Goal: Obtain resource: Download file/media

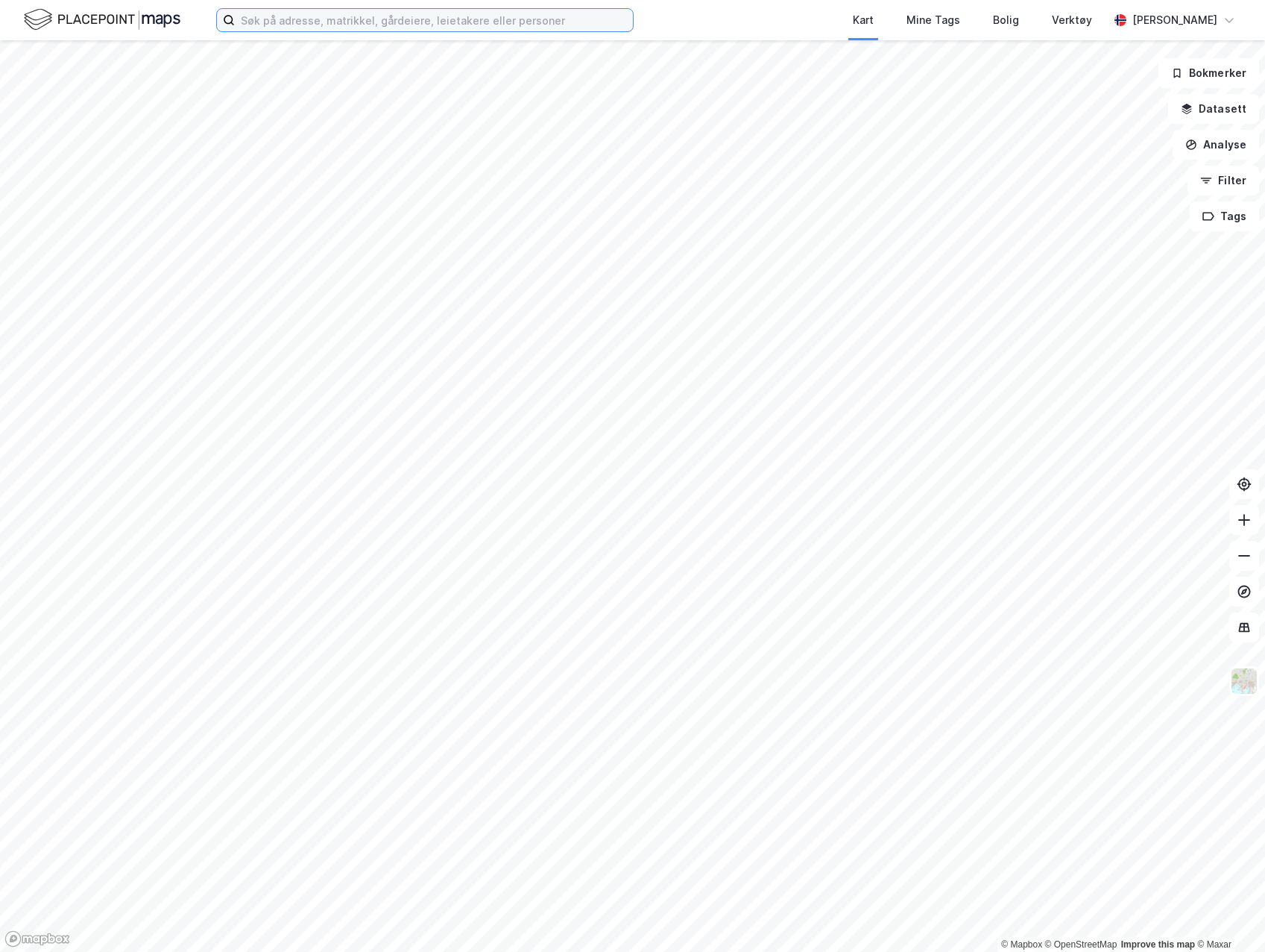
click at [363, 26] on input at bounding box center [433, 19] width 398 height 22
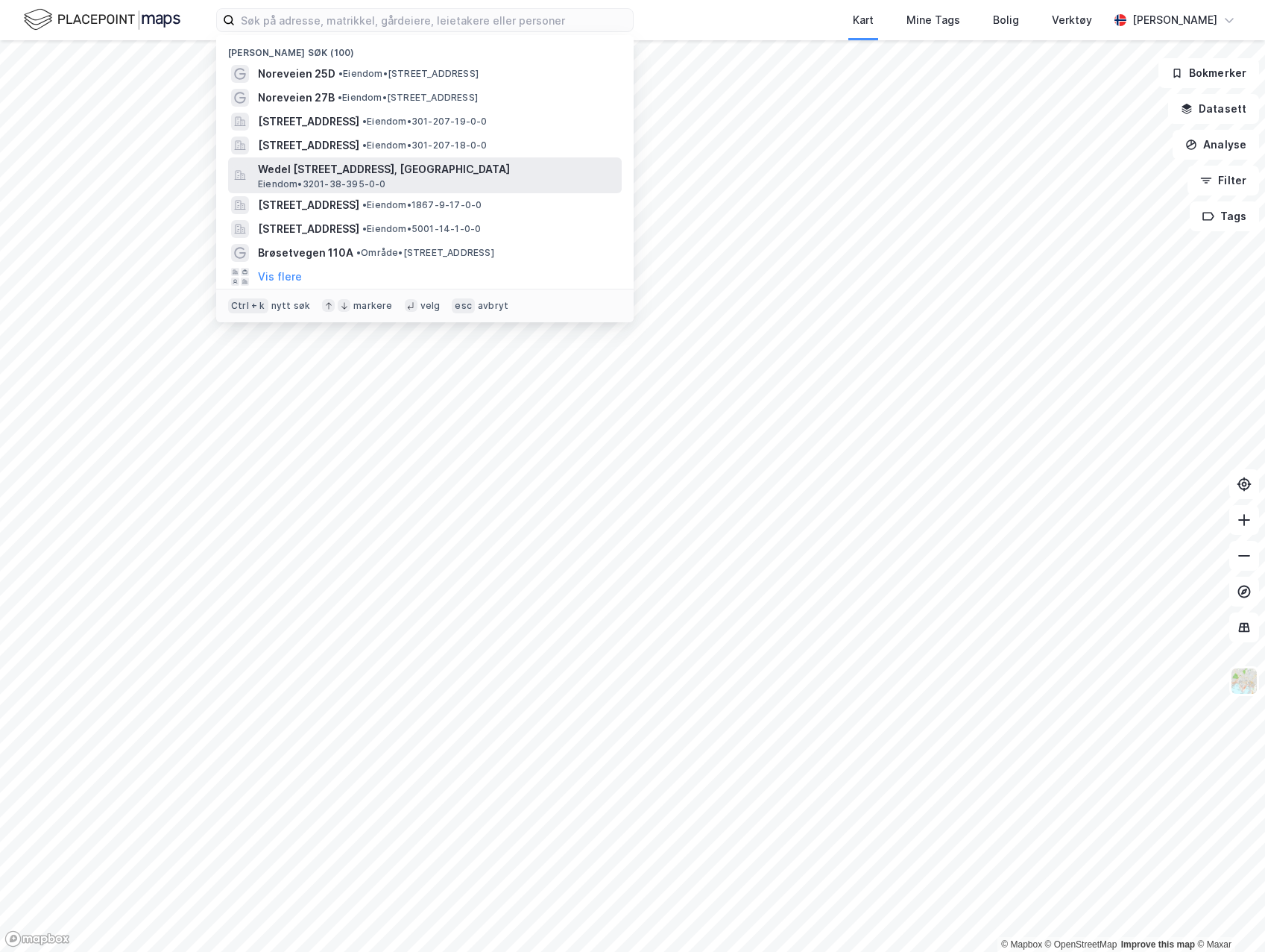
click at [385, 170] on span "Wedel [STREET_ADDRESS], [GEOGRAPHIC_DATA]" at bounding box center [437, 169] width 358 height 18
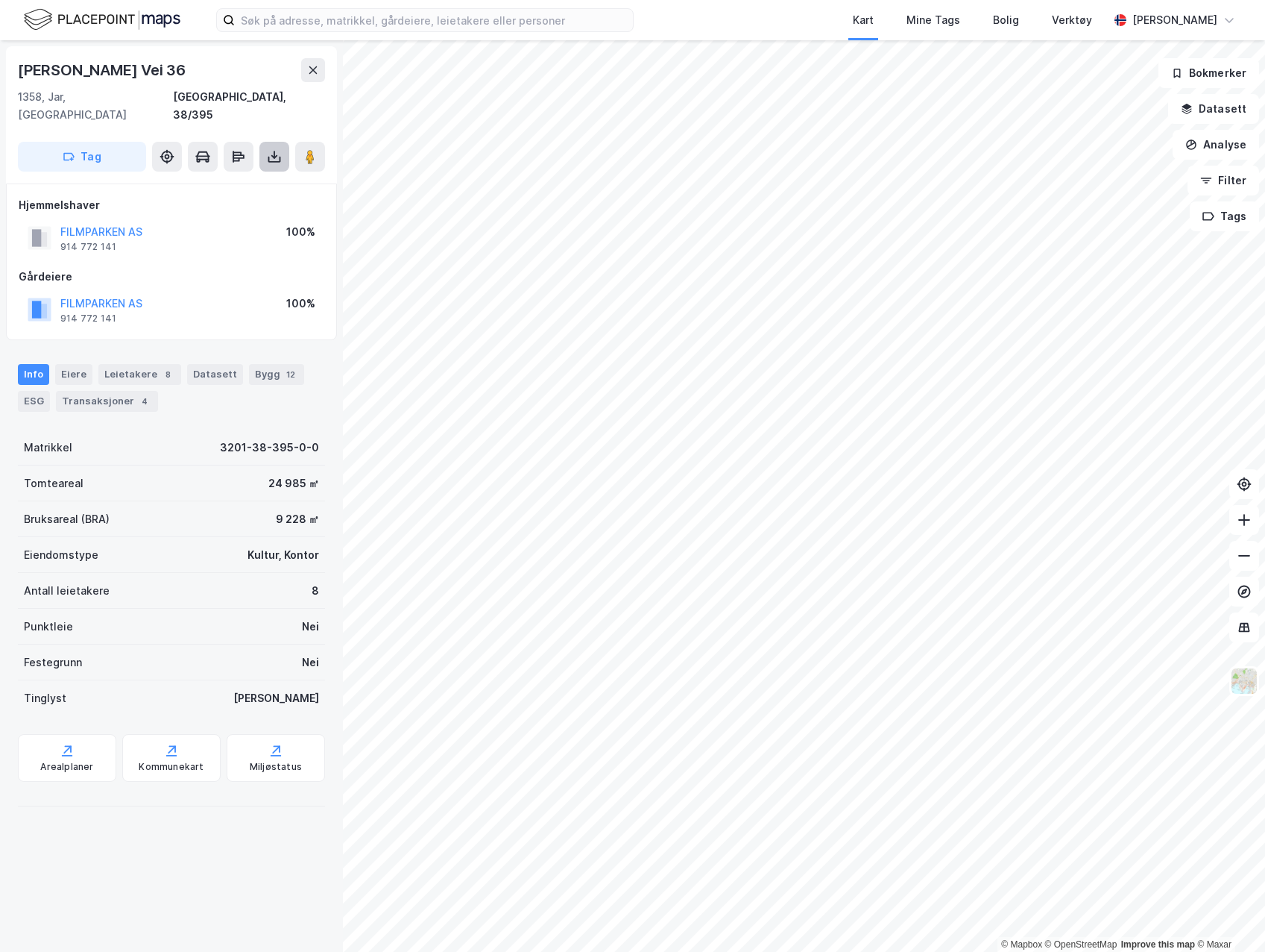
click at [270, 149] on icon at bounding box center [274, 156] width 15 height 15
click at [263, 175] on div "Last ned grunnbok" at bounding box center [210, 186] width 159 height 24
